Goal: Use online tool/utility: Utilize a website feature to perform a specific function

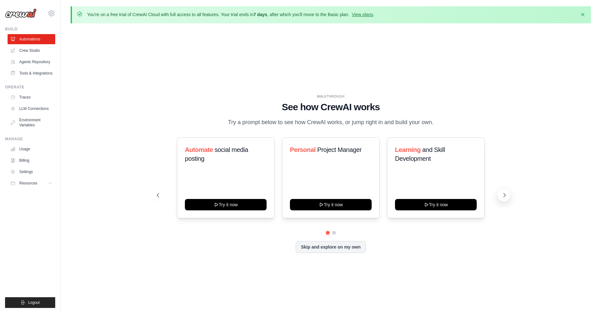
click at [505, 194] on icon at bounding box center [505, 195] width 6 height 6
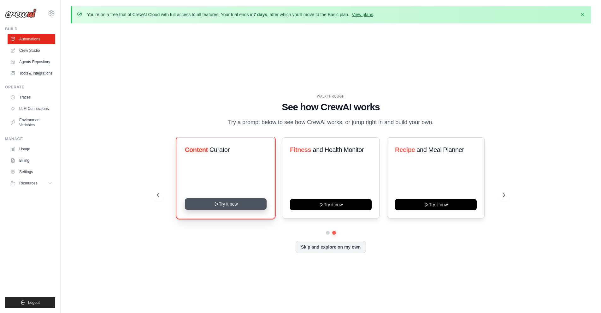
click at [230, 202] on button "Try it now" at bounding box center [226, 203] width 82 height 11
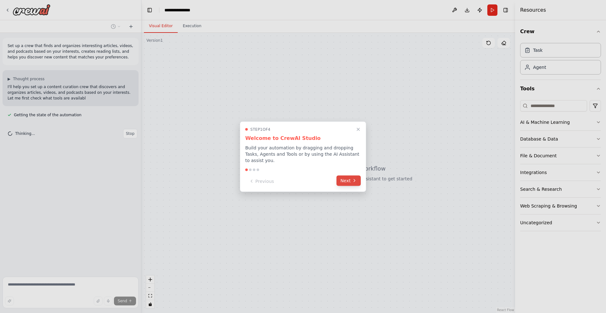
click at [344, 178] on button "Next" at bounding box center [349, 180] width 24 height 10
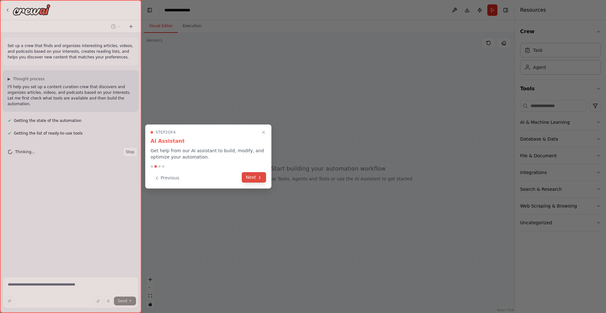
click at [258, 175] on icon at bounding box center [259, 177] width 5 height 5
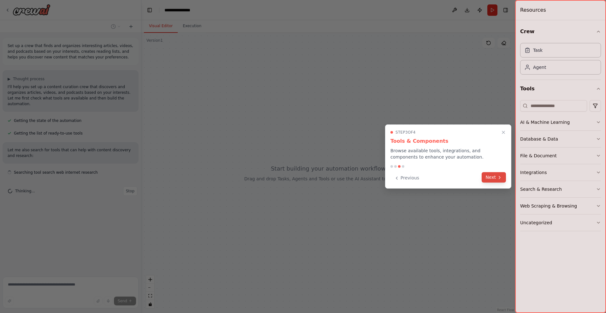
click at [492, 175] on button "Next" at bounding box center [494, 177] width 24 height 10
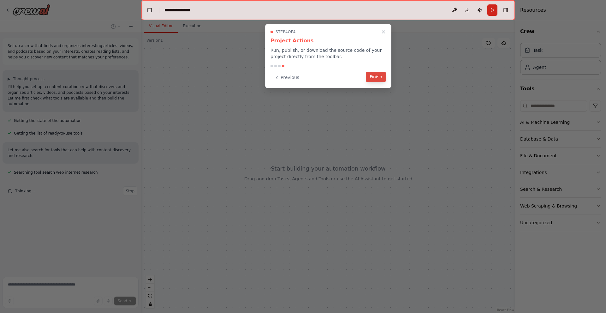
click at [379, 74] on button "Finish" at bounding box center [376, 77] width 20 height 10
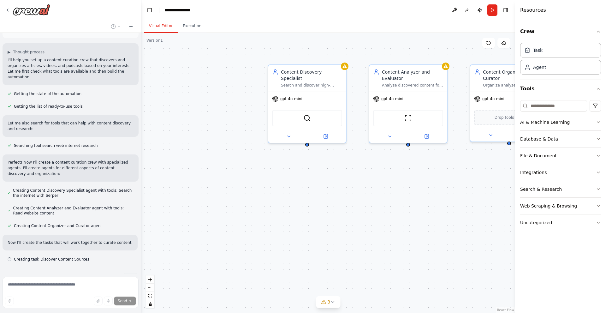
scroll to position [39, 0]
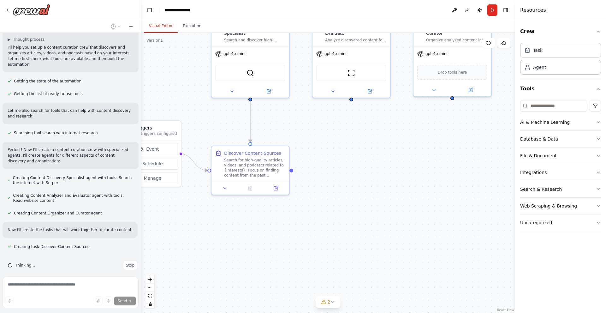
drag, startPoint x: 398, startPoint y: 171, endPoint x: 348, endPoint y: 126, distance: 67.7
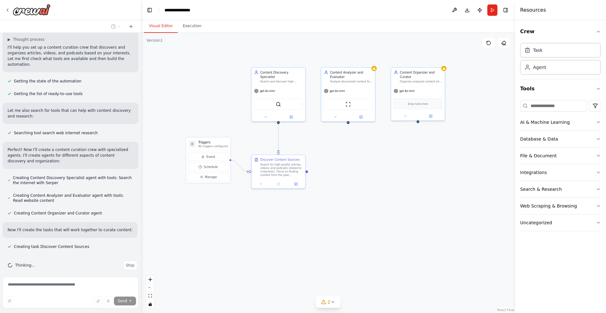
drag, startPoint x: 449, startPoint y: 148, endPoint x: 443, endPoint y: 163, distance: 16.0
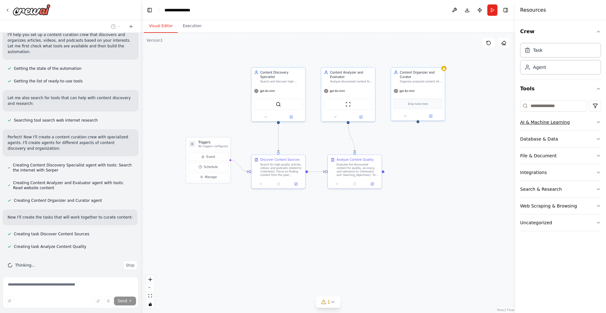
click at [592, 122] on button "AI & Machine Learning" at bounding box center [560, 122] width 81 height 16
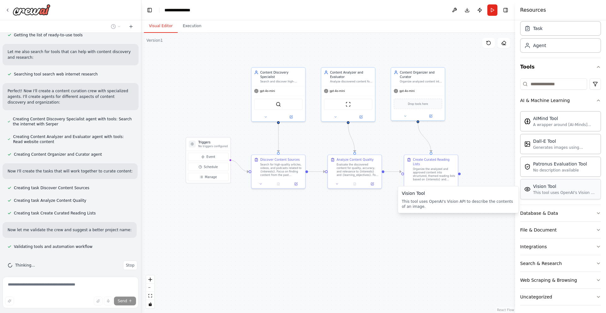
scroll to position [24, 0]
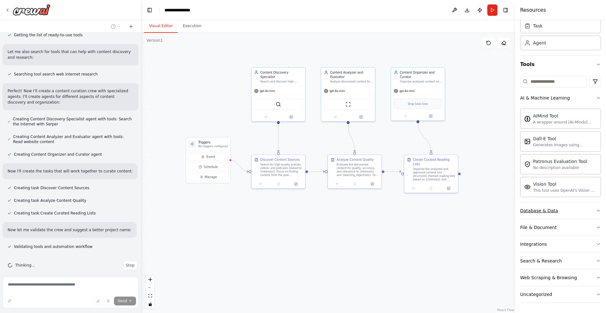
click at [583, 215] on button "Database & Data" at bounding box center [560, 210] width 81 height 16
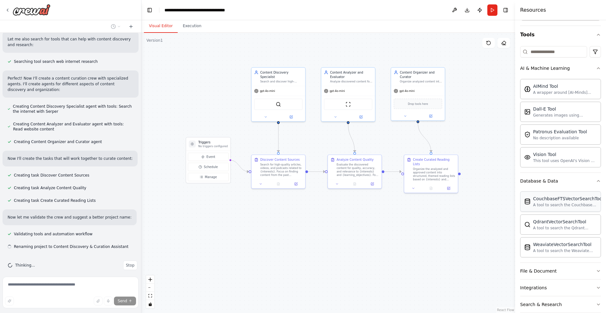
scroll to position [98, 0]
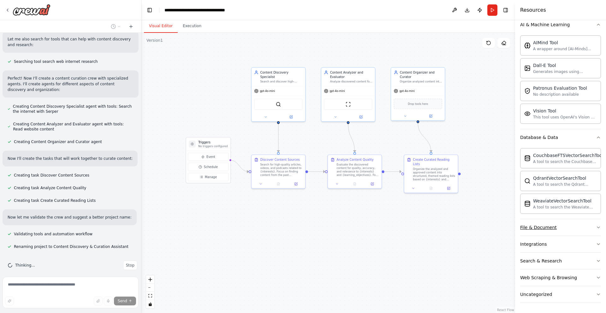
click at [573, 228] on button "File & Document" at bounding box center [560, 227] width 81 height 16
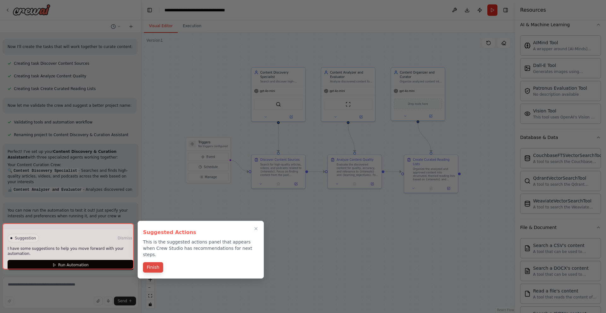
click at [157, 264] on button "Finish" at bounding box center [153, 267] width 20 height 10
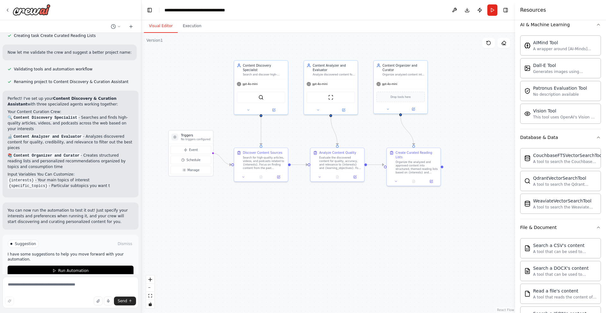
drag, startPoint x: 346, startPoint y: 215, endPoint x: 328, endPoint y: 208, distance: 18.7
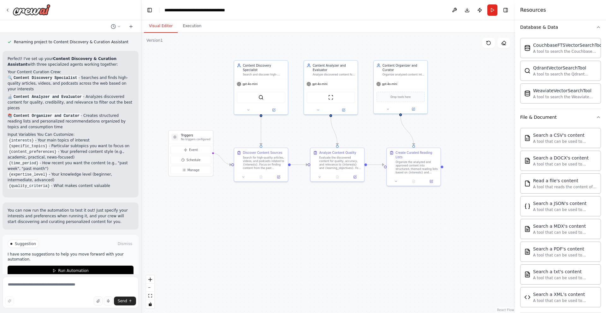
scroll to position [221, 0]
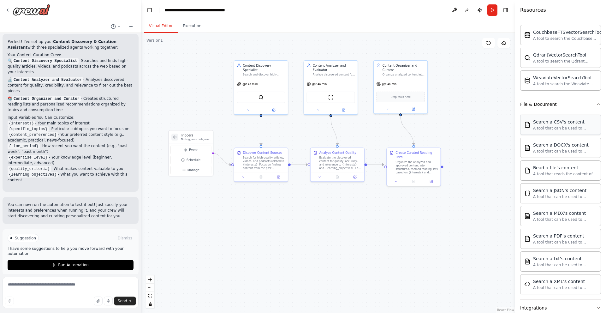
click at [574, 128] on div "A tool that can be used to semantic search a query from a CSV's content." at bounding box center [565, 128] width 64 height 5
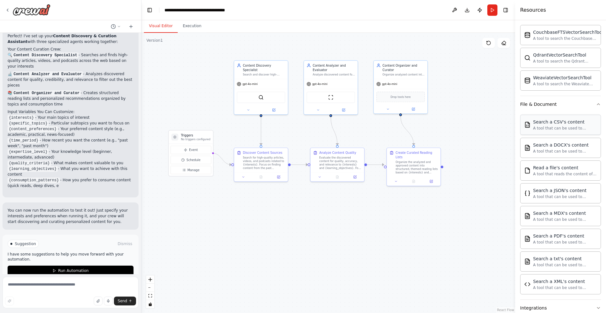
click at [574, 128] on div "A tool that can be used to semantic search a query from a CSV's content." at bounding box center [565, 128] width 64 height 5
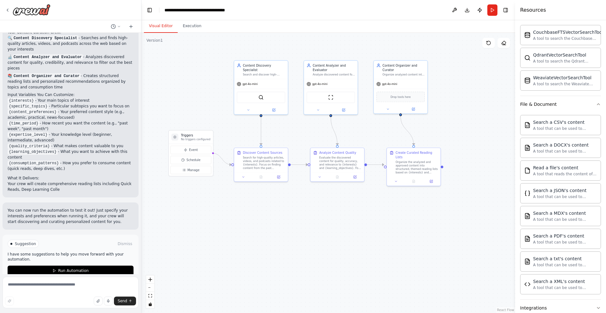
click at [569, 137] on div "Search a CSV's content A tool that can be used to semantic search a query from …" at bounding box center [560, 203] width 81 height 182
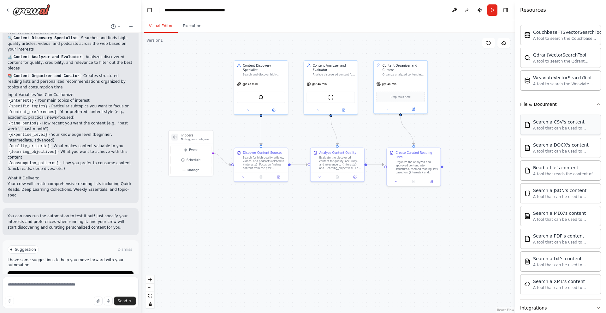
click at [569, 129] on div "A tool that can be used to semantic search a query from a CSV's content." at bounding box center [565, 128] width 64 height 5
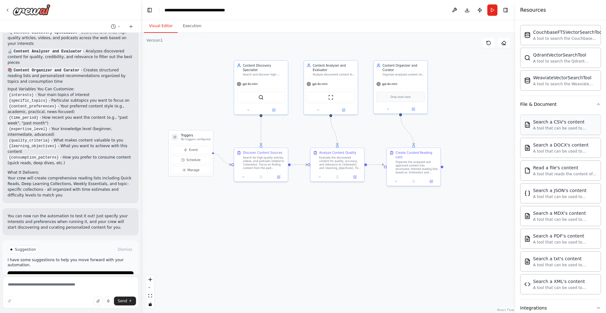
scroll to position [367, 0]
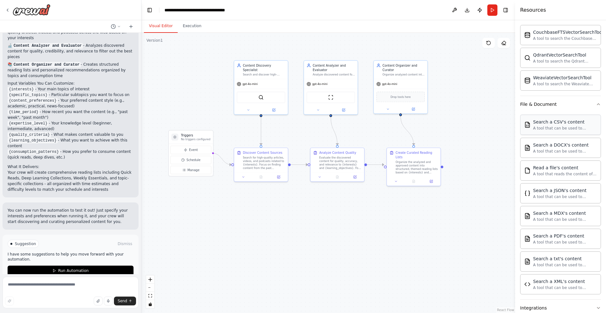
click at [569, 129] on div "A tool that can be used to semantic search a query from a CSV's content." at bounding box center [565, 128] width 64 height 5
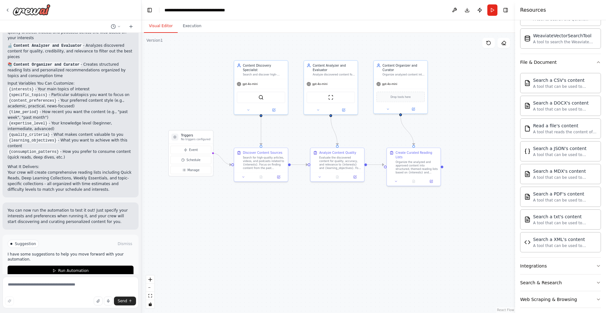
scroll to position [284, 0]
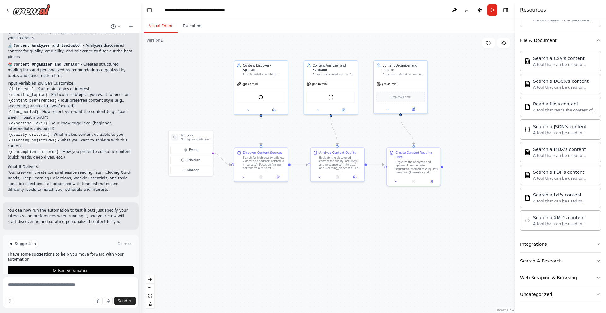
click at [581, 248] on button "Integrations" at bounding box center [560, 244] width 81 height 16
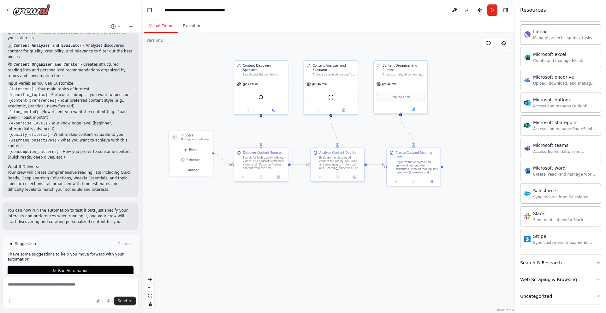
scroll to position [676, 0]
click at [577, 266] on button "Search & Research" at bounding box center [560, 261] width 81 height 16
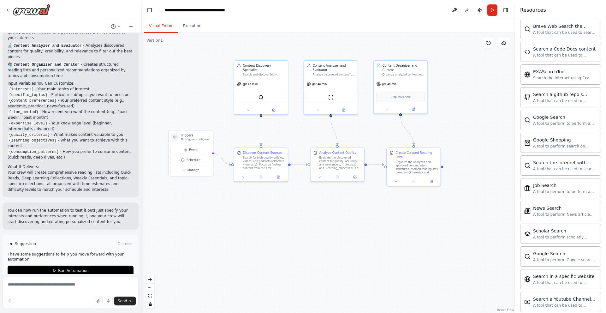
scroll to position [999, 0]
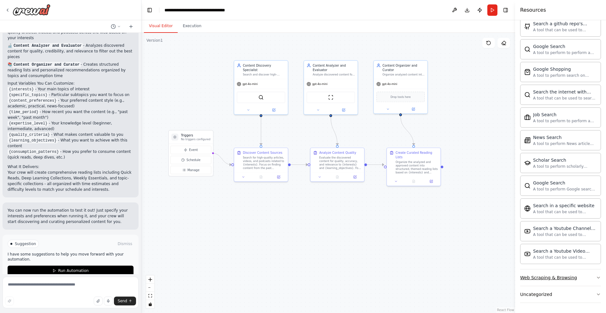
click at [585, 273] on button "Web Scraping & Browsing" at bounding box center [560, 277] width 81 height 16
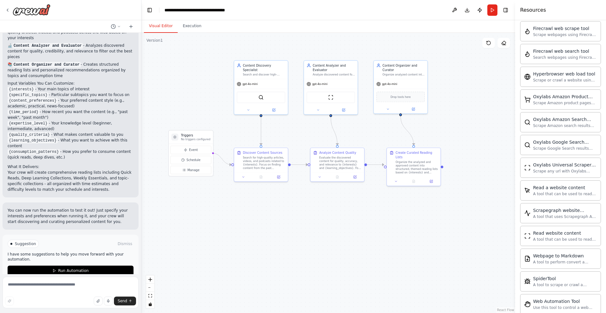
scroll to position [1345, 0]
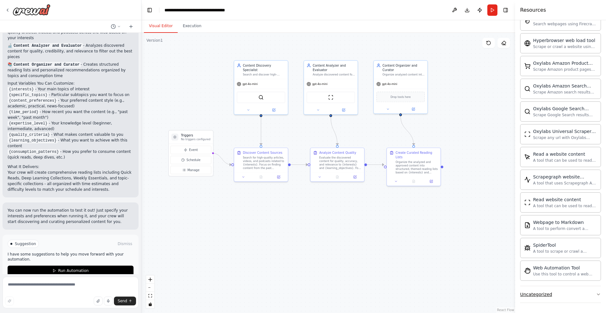
click at [591, 297] on button "Uncategorized" at bounding box center [560, 294] width 81 height 16
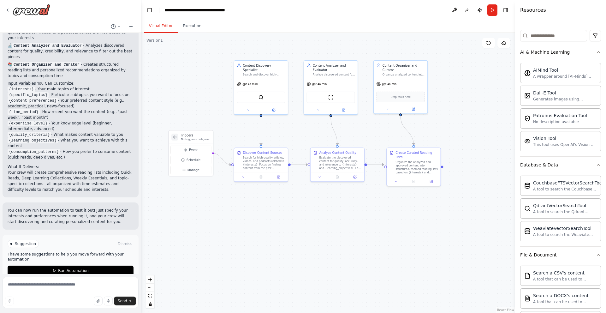
scroll to position [0, 0]
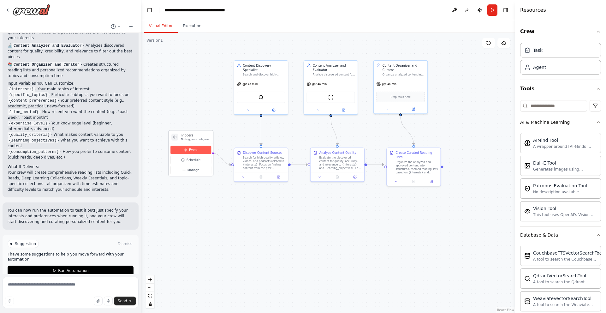
click at [204, 152] on button "Event" at bounding box center [190, 150] width 41 height 8
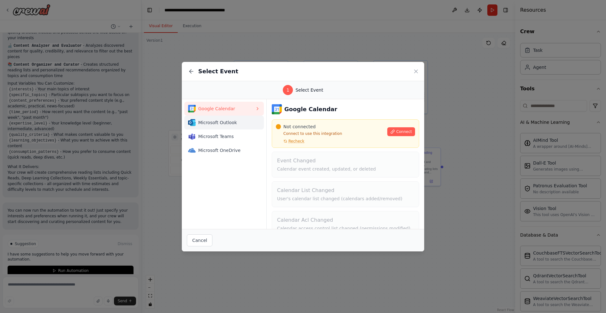
click at [240, 127] on button "Microsoft Outlook" at bounding box center [224, 123] width 80 height 14
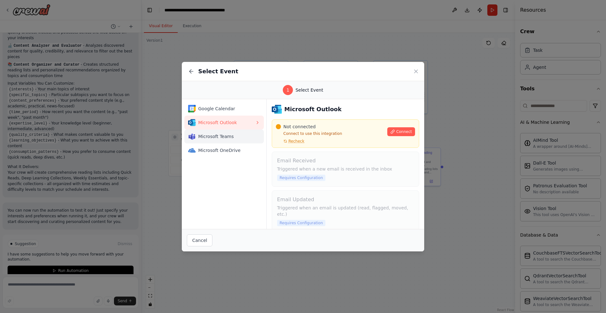
click at [239, 140] on button "Microsoft Teams" at bounding box center [224, 136] width 80 height 14
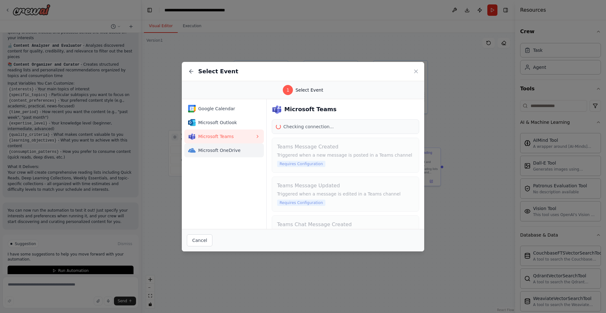
click at [239, 151] on span "Microsoft OneDrive" at bounding box center [226, 150] width 57 height 6
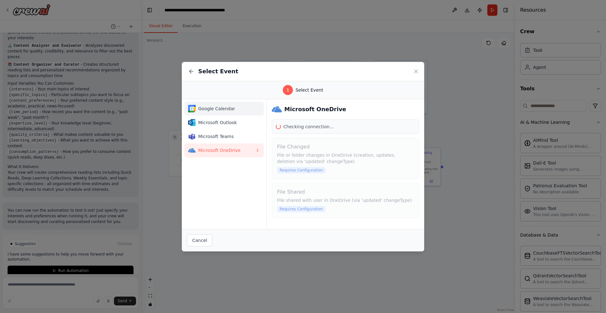
click at [236, 111] on span "Google Calendar" at bounding box center [226, 108] width 57 height 6
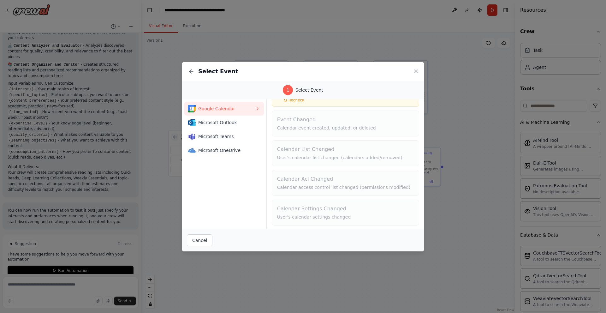
scroll to position [43, 0]
click at [239, 122] on span "Microsoft Outlook" at bounding box center [226, 122] width 57 height 6
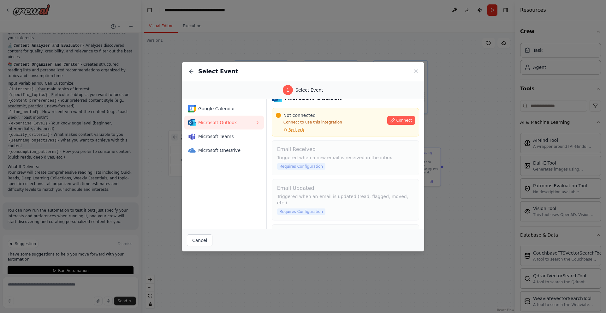
scroll to position [0, 0]
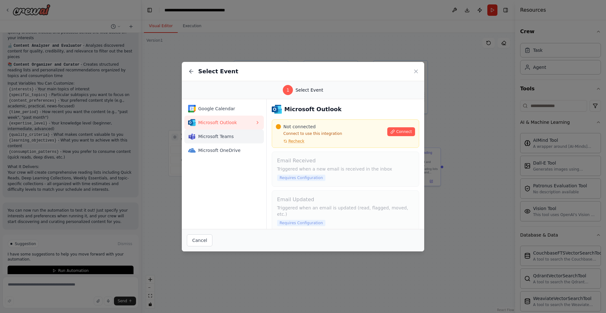
click at [248, 137] on span "Microsoft Teams" at bounding box center [226, 136] width 57 height 6
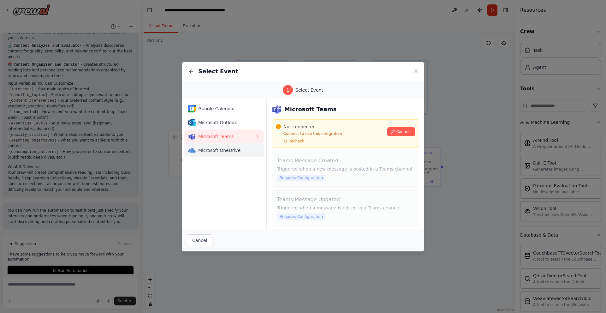
click at [247, 148] on span "Microsoft OneDrive" at bounding box center [226, 150] width 57 height 6
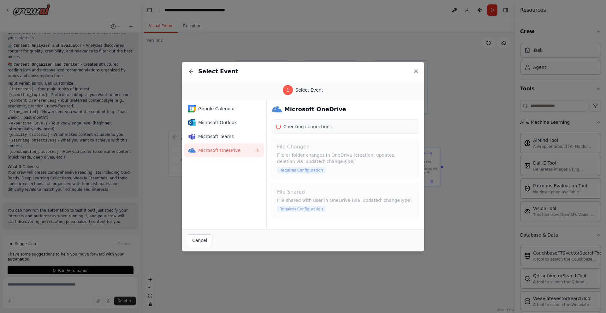
click at [416, 69] on icon at bounding box center [416, 71] width 6 height 6
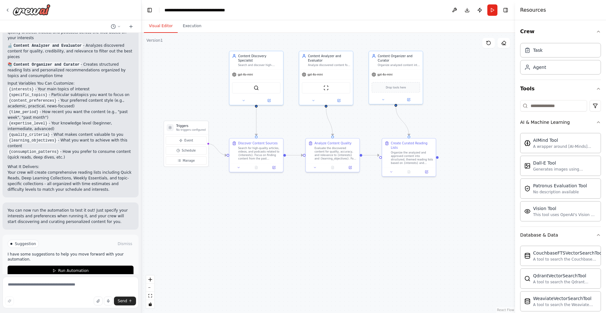
drag, startPoint x: 171, startPoint y: 238, endPoint x: 170, endPoint y: 243, distance: 4.8
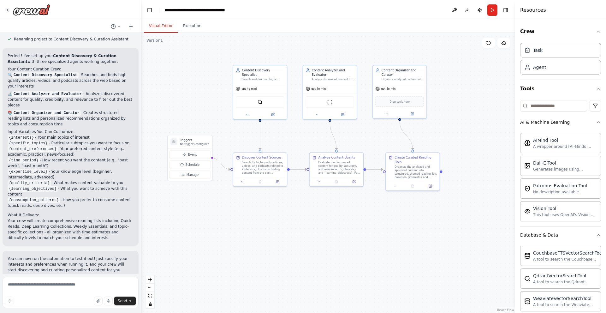
scroll to position [316, 0]
drag, startPoint x: 92, startPoint y: 152, endPoint x: 97, endPoint y: 144, distance: 9.5
